Goal: Find specific page/section: Find specific page/section

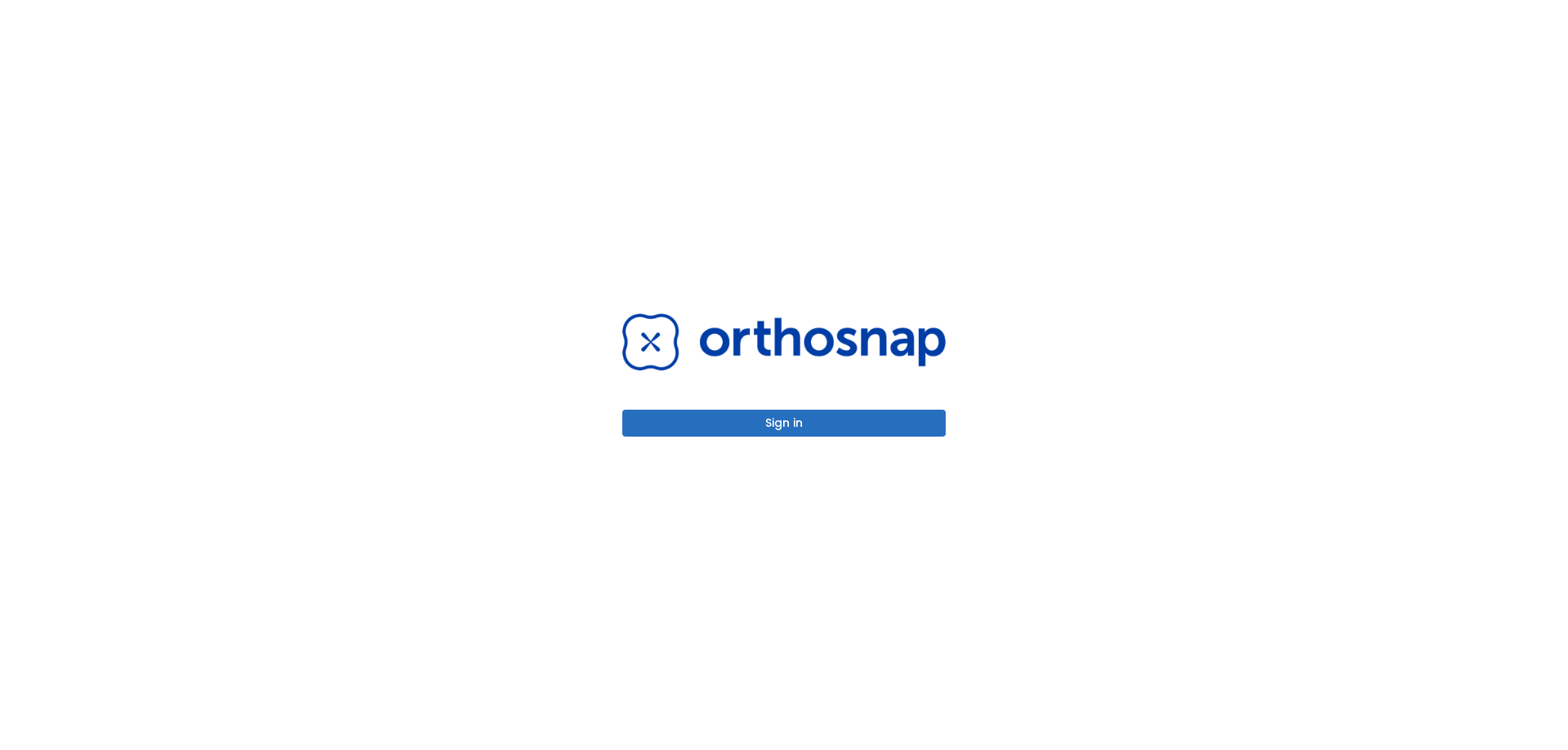
click at [753, 433] on button "Sign in" at bounding box center [784, 423] width 324 height 27
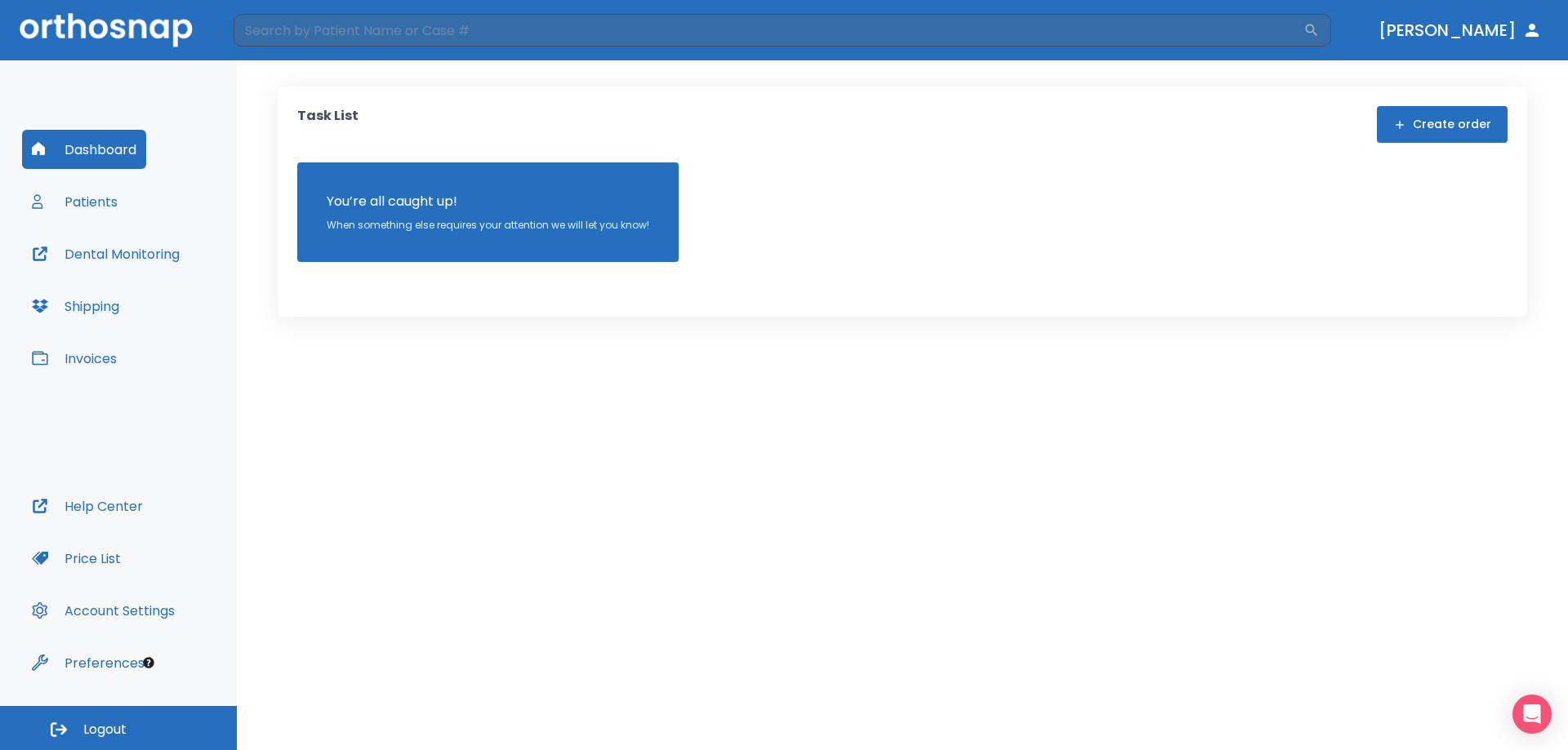
click at [78, 189] on button "Patients" at bounding box center [75, 202] width 105 height 40
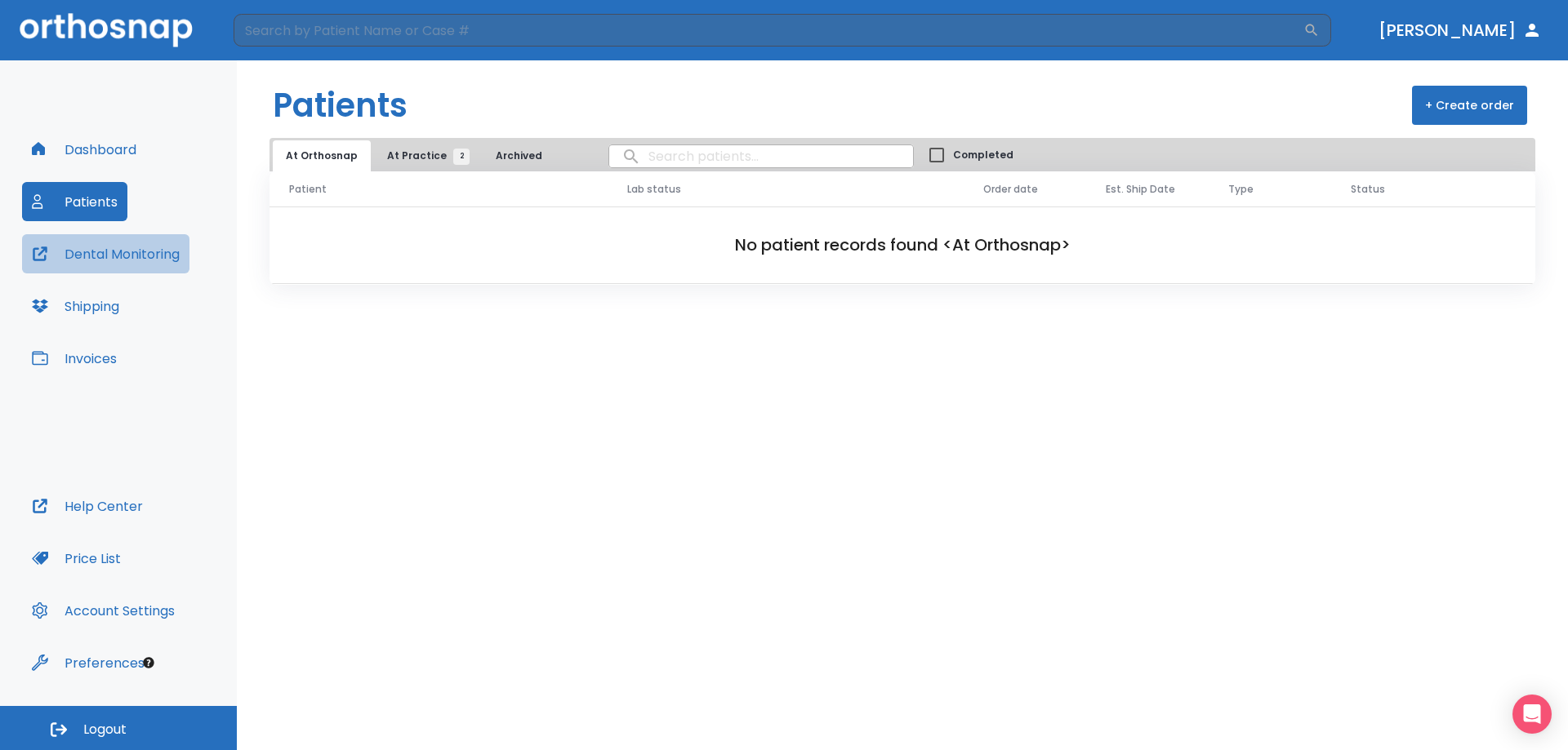
click at [112, 240] on button "Dental Monitoring" at bounding box center [105, 254] width 167 height 40
